Goal: Find specific page/section: Find specific page/section

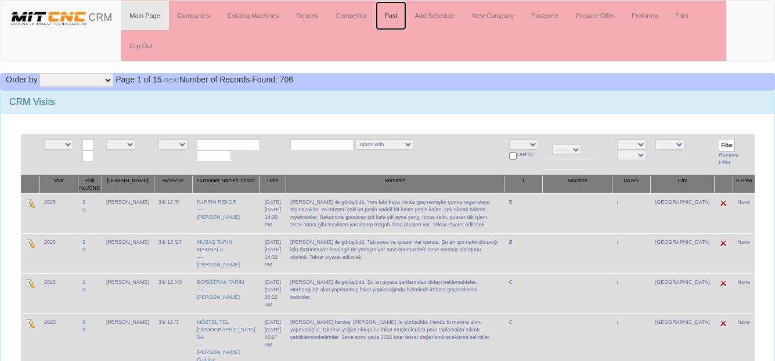
click at [394, 19] on link "Past" at bounding box center [390, 15] width 30 height 29
click at [385, 108] on div "CRM Visits" at bounding box center [387, 102] width 773 height 23
click at [343, 92] on div "CRM Visits" at bounding box center [387, 102] width 773 height 23
click at [364, 101] on h3 "CRM Visits" at bounding box center [387, 102] width 756 height 10
drag, startPoint x: 598, startPoint y: 104, endPoint x: 395, endPoint y: 188, distance: 219.8
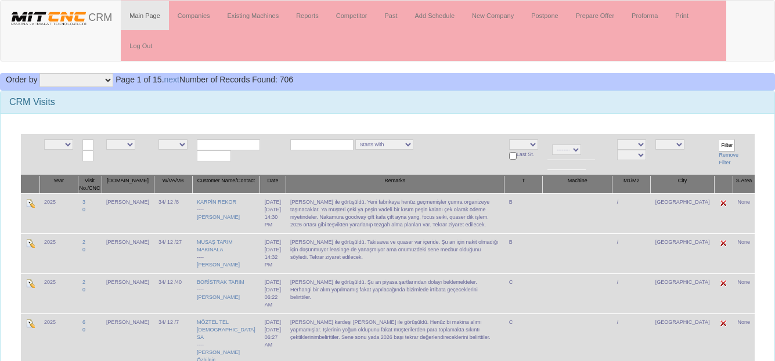
click at [598, 104] on h3 "CRM Visits" at bounding box center [387, 102] width 756 height 10
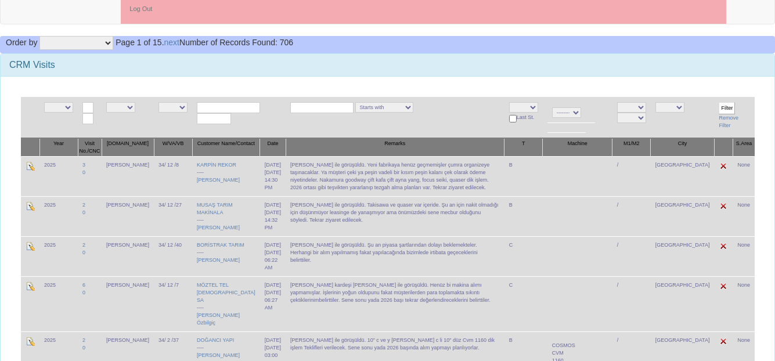
scroll to position [116, 0]
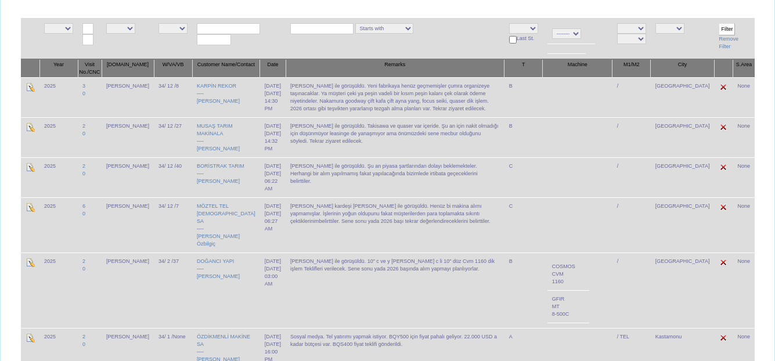
click at [443, 28] on td "Starts with Contains Ends with" at bounding box center [394, 38] width 219 height 41
click at [439, 42] on td "Starts with Contains Ends with" at bounding box center [394, 38] width 219 height 41
click at [442, 40] on td "Starts with Contains Ends with" at bounding box center [394, 38] width 219 height 41
click at [300, 149] on td "[PERSON_NAME] ile görüşüldü. Takisawa ve quaser var içeride. Şu an için nakit o…" at bounding box center [394, 137] width 219 height 40
click at [302, 149] on td "[PERSON_NAME] ile görüşüldü. Takisawa ve quaser var içeride. Şu an için nakit o…" at bounding box center [394, 137] width 219 height 40
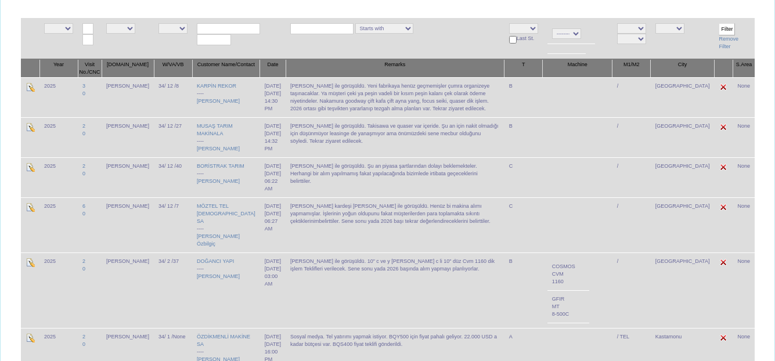
click at [305, 149] on td "[PERSON_NAME] ile görüşüldü. Takisawa ve quaser var içeride. Şu an için nakit o…" at bounding box center [394, 137] width 219 height 40
click at [308, 148] on td "[PERSON_NAME] ile görüşüldü. Takisawa ve quaser var içeride. Şu an için nakit o…" at bounding box center [394, 137] width 219 height 40
click at [312, 147] on td "[PERSON_NAME] ile görüşüldü. Takisawa ve quaser var içeride. Şu an için nakit o…" at bounding box center [394, 137] width 219 height 40
click at [361, 273] on td "[PERSON_NAME] ile görüşüldü. 10" c ve y [PERSON_NAME] c li 10" düz Cvm 1160 dik…" at bounding box center [394, 289] width 219 height 75
click at [364, 271] on td "[PERSON_NAME] ile görüşüldü. 10" c ve y [PERSON_NAME] c li 10" düz Cvm 1160 dik…" at bounding box center [394, 289] width 219 height 75
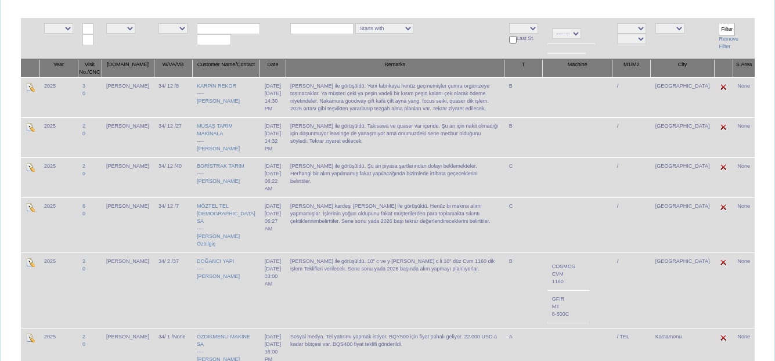
click at [373, 270] on td "[PERSON_NAME] ile görüşüldü. 10" c ve y [PERSON_NAME] c li 10" düz Cvm 1160 dik…" at bounding box center [394, 289] width 219 height 75
click at [385, 270] on td "[PERSON_NAME] ile görüşüldü. 10" c ve y [PERSON_NAME] c li 10" düz Cvm 1160 dik…" at bounding box center [394, 289] width 219 height 75
click at [399, 270] on td "[PERSON_NAME] ile görüşüldü. 10" c ve y [PERSON_NAME] c li 10" düz Cvm 1160 dik…" at bounding box center [394, 289] width 219 height 75
click at [361, 279] on td "[PERSON_NAME] ile görüşüldü. 10" c ve y [PERSON_NAME] c li 10" düz Cvm 1160 dik…" at bounding box center [394, 289] width 219 height 75
click at [344, 278] on td "[PERSON_NAME] ile görüşüldü. 10" c ve y [PERSON_NAME] c li 10" düz Cvm 1160 dik…" at bounding box center [394, 289] width 219 height 75
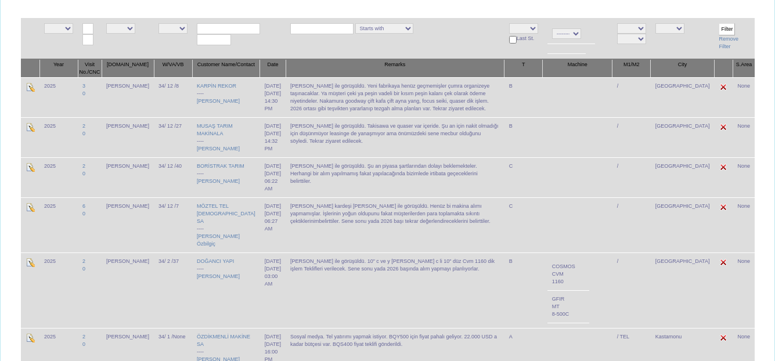
click at [383, 277] on td "[PERSON_NAME] ile görüşüldü. 10" c ve y [PERSON_NAME] c li 10" düz Cvm 1160 dik…" at bounding box center [394, 289] width 219 height 75
click at [396, 277] on td "[PERSON_NAME] ile görüşüldü. 10" c ve y [PERSON_NAME] c li 10" düz Cvm 1160 dik…" at bounding box center [394, 289] width 219 height 75
click at [410, 277] on td "[PERSON_NAME] ile görüşüldü. 10" c ve y [PERSON_NAME] c li 10" düz Cvm 1160 dik…" at bounding box center [394, 289] width 219 height 75
click at [392, 279] on td "[PERSON_NAME] ile görüşüldü. 10" c ve y [PERSON_NAME] c li 10" düz Cvm 1160 dik…" at bounding box center [394, 289] width 219 height 75
click at [205, 224] on link "MÖZTEL TEL [DEMOGRAPHIC_DATA] SA" at bounding box center [226, 213] width 59 height 21
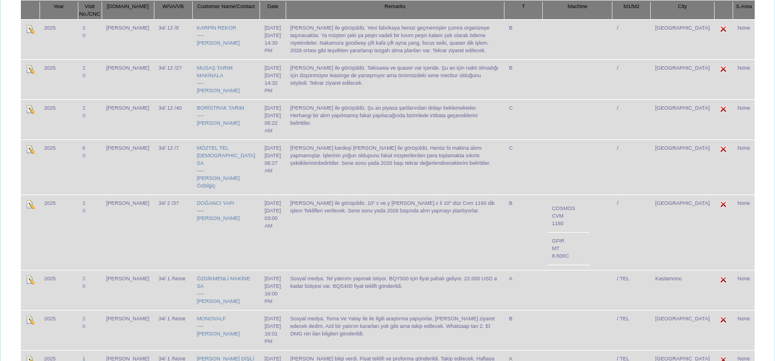
scroll to position [232, 0]
